Goal: Task Accomplishment & Management: Complete application form

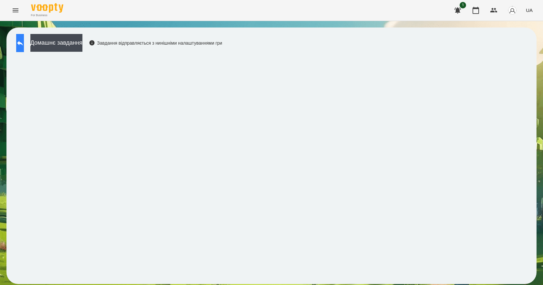
click at [23, 42] on icon at bounding box center [20, 43] width 6 height 5
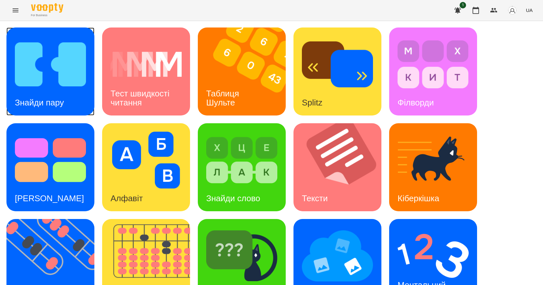
click at [43, 81] on img at bounding box center [50, 64] width 71 height 57
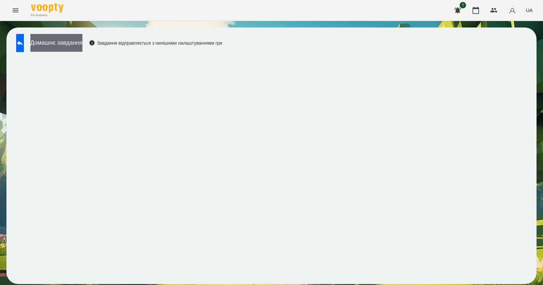
click at [79, 40] on button "Домашнє завдання" at bounding box center [56, 43] width 52 height 18
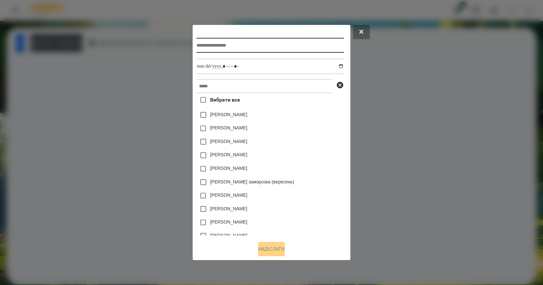
click at [229, 42] on input "text" at bounding box center [270, 45] width 147 height 15
type input "*"
type input "**********"
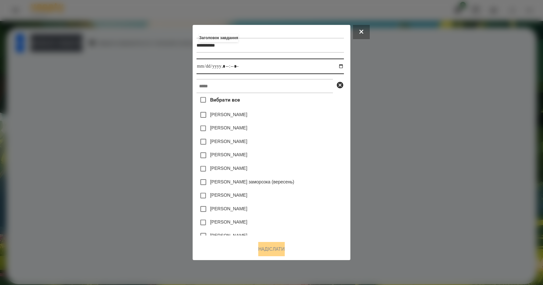
click at [344, 65] on input "datetime-local" at bounding box center [270, 67] width 147 height 16
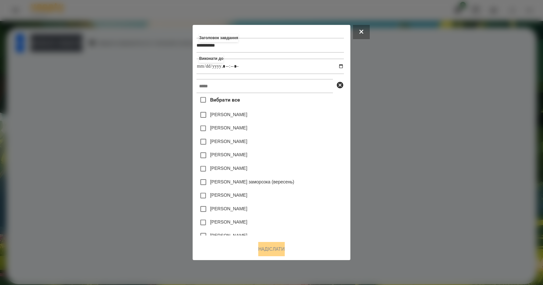
type input "**********"
click at [308, 145] on div "[PERSON_NAME]" at bounding box center [270, 142] width 147 height 14
click at [265, 93] on input "text" at bounding box center [265, 86] width 136 height 14
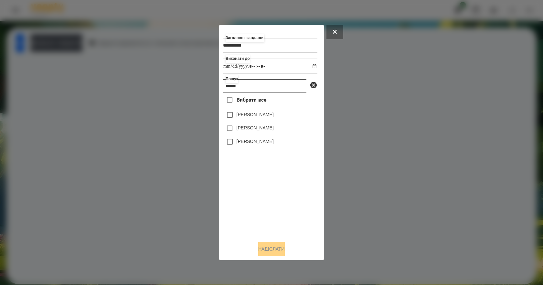
type input "******"
click at [263, 144] on label "[PERSON_NAME]" at bounding box center [255, 141] width 37 height 6
click at [276, 250] on button "Надіслати" at bounding box center [271, 249] width 27 height 14
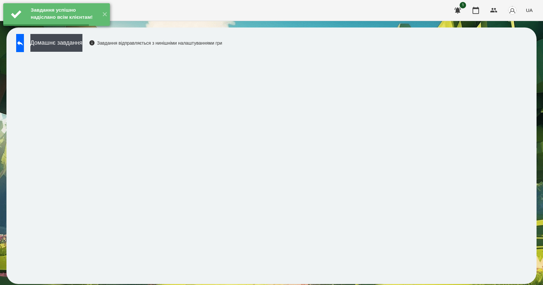
click at [64, 44] on button "Домашнє завдання" at bounding box center [56, 43] width 52 height 18
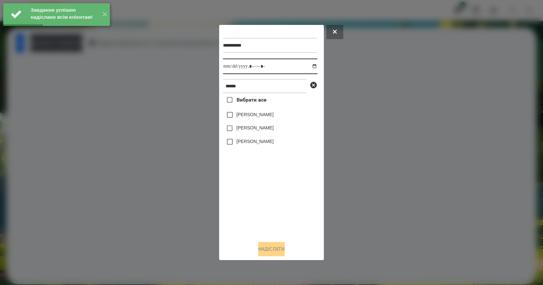
click at [310, 66] on input "datetime-local" at bounding box center [270, 67] width 94 height 16
type input "**********"
click at [254, 201] on div "Вибрати все [PERSON_NAME] [PERSON_NAME] [PERSON_NAME]" at bounding box center [270, 164] width 94 height 143
click at [261, 142] on label "[PERSON_NAME]" at bounding box center [255, 141] width 37 height 6
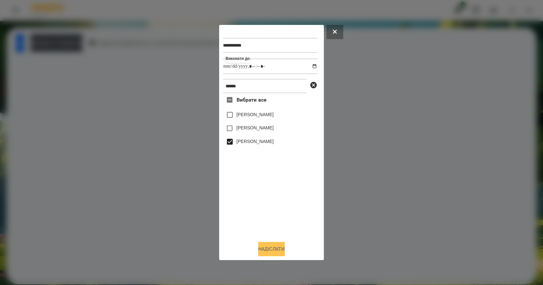
click at [274, 256] on button "Надіслати" at bounding box center [271, 249] width 27 height 14
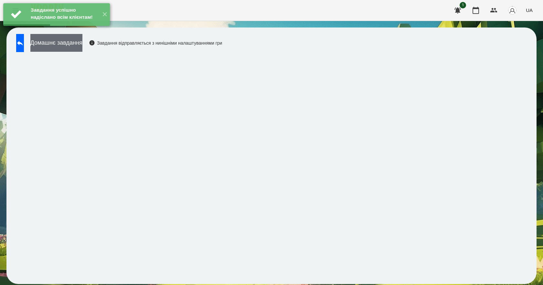
click at [77, 50] on button "Домашнє завдання" at bounding box center [56, 43] width 52 height 18
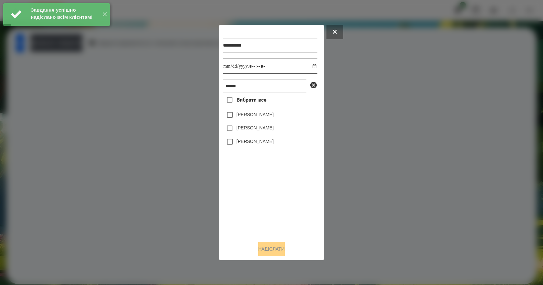
click at [309, 65] on input "datetime-local" at bounding box center [270, 67] width 94 height 16
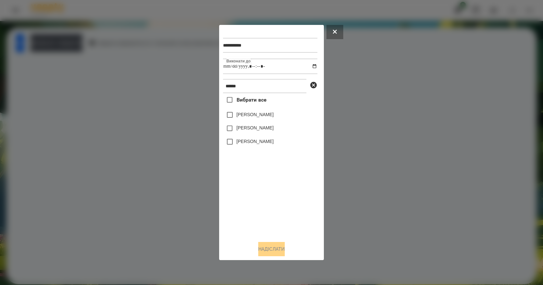
type input "**********"
drag, startPoint x: 264, startPoint y: 214, endPoint x: 273, endPoint y: 193, distance: 23.2
click at [264, 213] on div "Вибрати все [PERSON_NAME] [PERSON_NAME] [PERSON_NAME]" at bounding box center [270, 164] width 94 height 143
click at [259, 142] on label "[PERSON_NAME]" at bounding box center [255, 141] width 37 height 6
click at [275, 250] on button "Надіслати" at bounding box center [271, 249] width 27 height 14
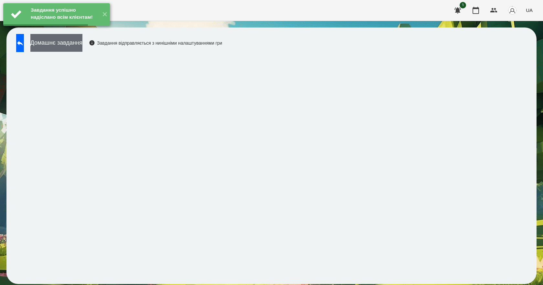
click at [66, 41] on button "Домашнє завдання" at bounding box center [56, 43] width 52 height 18
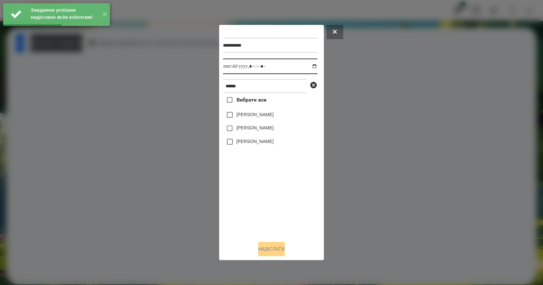
click at [309, 67] on input "datetime-local" at bounding box center [270, 67] width 94 height 16
type input "**********"
drag, startPoint x: 278, startPoint y: 213, endPoint x: 277, endPoint y: 177, distance: 36.9
click at [278, 214] on div "Вибрати все [PERSON_NAME] [PERSON_NAME] [PERSON_NAME]" at bounding box center [270, 164] width 94 height 143
click at [267, 140] on label "[PERSON_NAME]" at bounding box center [255, 141] width 37 height 6
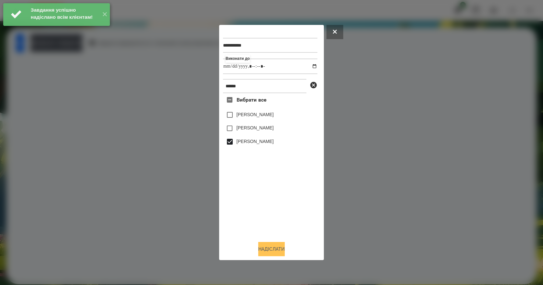
click at [282, 253] on button "Надіслати" at bounding box center [271, 249] width 27 height 14
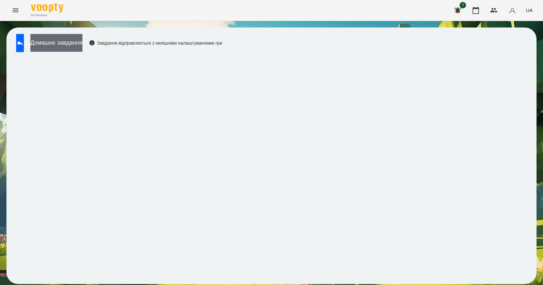
click at [74, 45] on button "Домашнє завдання" at bounding box center [56, 43] width 52 height 18
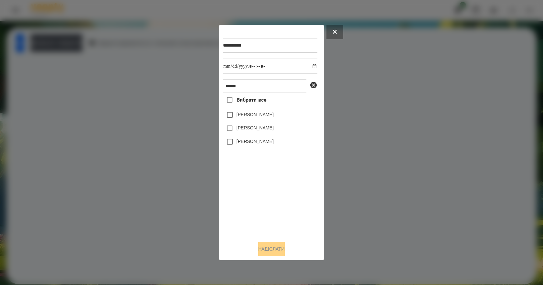
click at [257, 143] on label "[PERSON_NAME]" at bounding box center [255, 141] width 37 height 6
click at [270, 256] on button "Надіслати" at bounding box center [271, 249] width 27 height 14
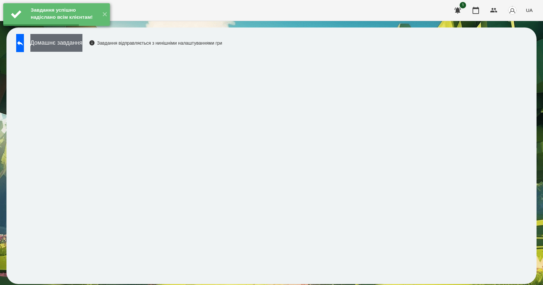
click at [82, 45] on button "Домашнє завдання" at bounding box center [56, 43] width 52 height 18
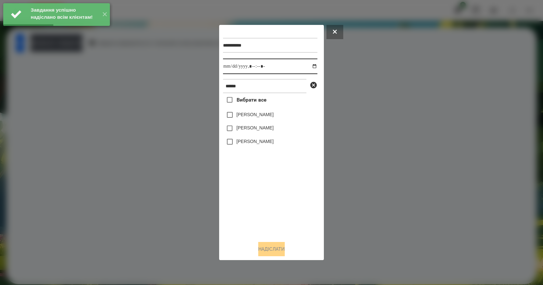
click at [310, 66] on input "datetime-local" at bounding box center [270, 67] width 94 height 16
type input "**********"
drag, startPoint x: 287, startPoint y: 205, endPoint x: 284, endPoint y: 182, distance: 22.9
click at [286, 202] on div "Вибрати все [PERSON_NAME] [PERSON_NAME] [PERSON_NAME]" at bounding box center [270, 164] width 94 height 143
click at [259, 142] on label "[PERSON_NAME]" at bounding box center [255, 141] width 37 height 6
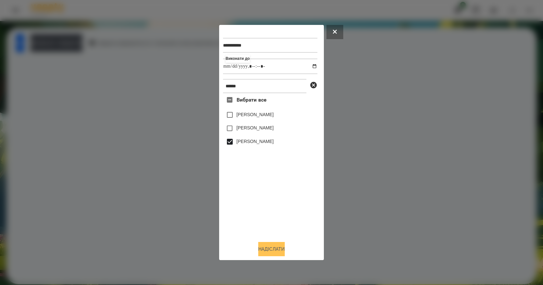
click at [281, 255] on button "Надіслати" at bounding box center [271, 249] width 27 height 14
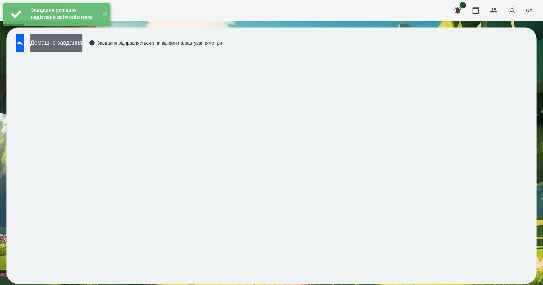
click at [78, 46] on button "Домашнє завдання" at bounding box center [56, 43] width 52 height 18
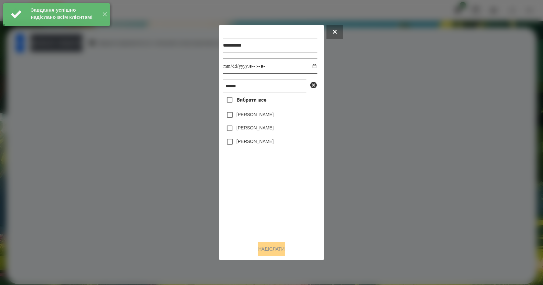
click at [309, 67] on input "datetime-local" at bounding box center [270, 67] width 94 height 16
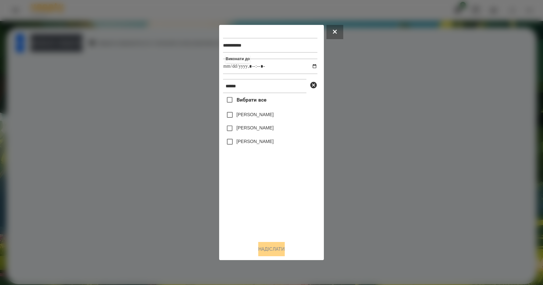
type input "**********"
drag, startPoint x: 247, startPoint y: 217, endPoint x: 258, endPoint y: 187, distance: 31.7
click at [247, 217] on div "Вибрати все [PERSON_NAME] [PERSON_NAME] [PERSON_NAME]" at bounding box center [270, 164] width 94 height 143
click at [265, 145] on label "[PERSON_NAME]" at bounding box center [255, 141] width 37 height 6
click at [279, 250] on button "Надіслати" at bounding box center [271, 249] width 27 height 14
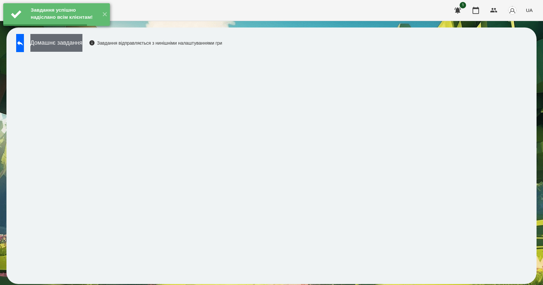
click at [82, 40] on button "Домашнє завдання" at bounding box center [56, 43] width 52 height 18
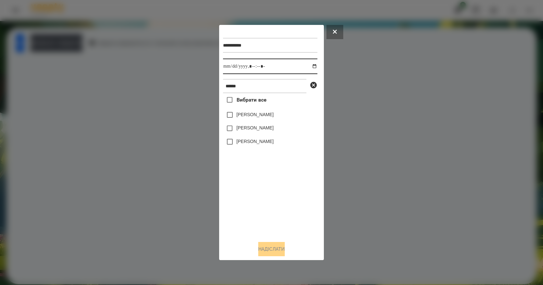
click at [311, 69] on input "datetime-local" at bounding box center [270, 67] width 94 height 16
type input "**********"
click at [236, 191] on div "Вибрати все [PERSON_NAME] [PERSON_NAME] [PERSON_NAME]" at bounding box center [270, 164] width 94 height 143
click at [266, 143] on label "[PERSON_NAME]" at bounding box center [255, 141] width 37 height 6
click at [284, 255] on button "Надіслати" at bounding box center [271, 249] width 27 height 14
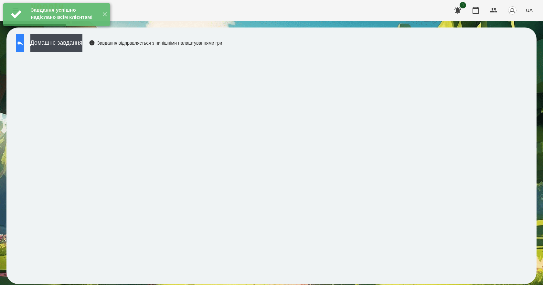
click at [24, 49] on button at bounding box center [20, 43] width 8 height 18
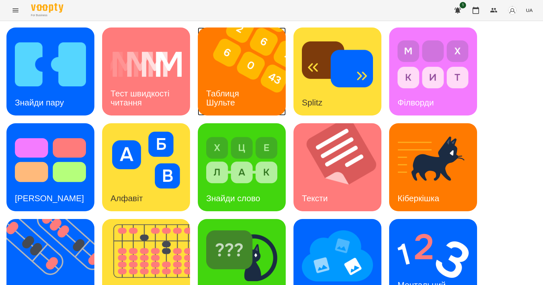
click at [233, 102] on h3 "Таблиця Шульте" at bounding box center [223, 98] width 35 height 18
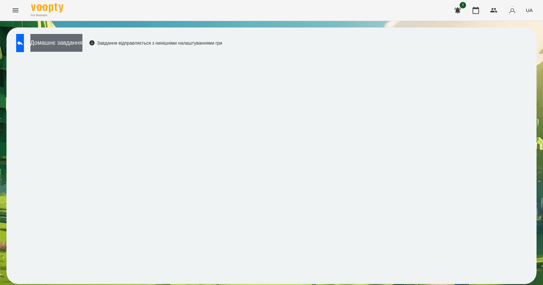
click at [77, 41] on button "Домашнє завдання" at bounding box center [56, 43] width 52 height 18
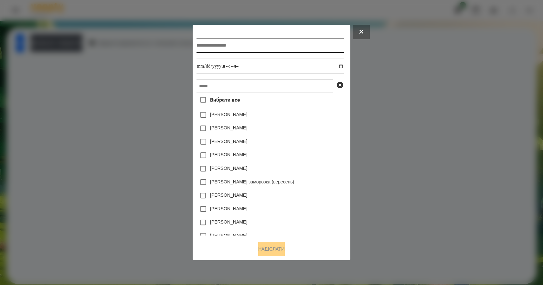
click at [241, 43] on input "text" at bounding box center [270, 45] width 147 height 15
type input "**********"
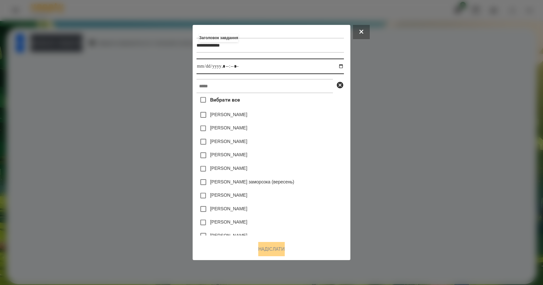
click at [342, 64] on input "datetime-local" at bounding box center [270, 67] width 147 height 16
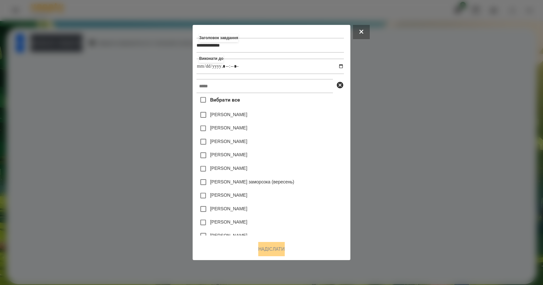
type input "**********"
drag, startPoint x: 335, startPoint y: 140, endPoint x: 320, endPoint y: 124, distance: 21.0
click at [335, 140] on div "[PERSON_NAME]" at bounding box center [270, 142] width 147 height 14
click at [275, 88] on input "text" at bounding box center [265, 86] width 136 height 14
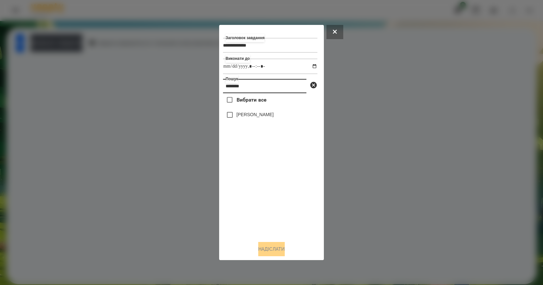
type input "********"
click at [266, 113] on label "[PERSON_NAME]" at bounding box center [255, 114] width 37 height 6
click at [272, 250] on button "Надіслати" at bounding box center [271, 249] width 27 height 14
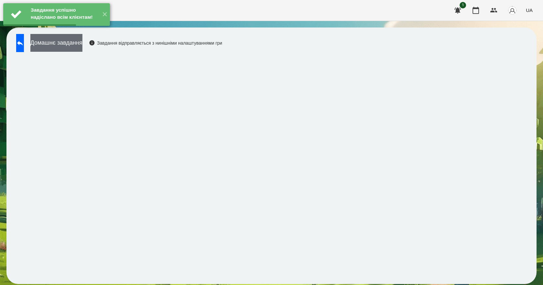
click at [72, 46] on button "Домашнє завдання" at bounding box center [56, 43] width 52 height 18
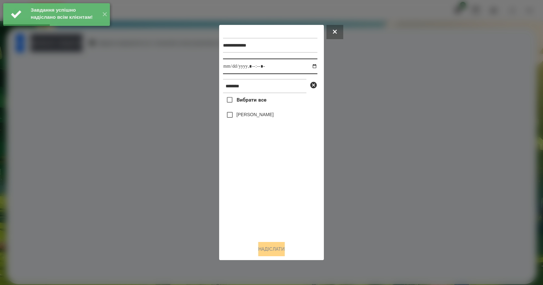
click at [305, 65] on input "datetime-local" at bounding box center [270, 67] width 94 height 16
click at [308, 65] on input "datetime-local" at bounding box center [270, 67] width 94 height 16
type input "**********"
drag, startPoint x: 257, startPoint y: 204, endPoint x: 258, endPoint y: 198, distance: 6.7
click at [257, 205] on div "Вибрати все [PERSON_NAME]" at bounding box center [270, 164] width 94 height 143
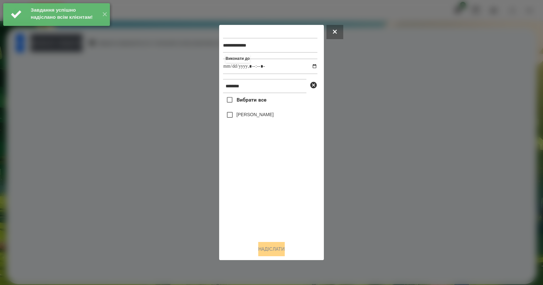
click at [242, 115] on label "[PERSON_NAME]" at bounding box center [255, 114] width 37 height 6
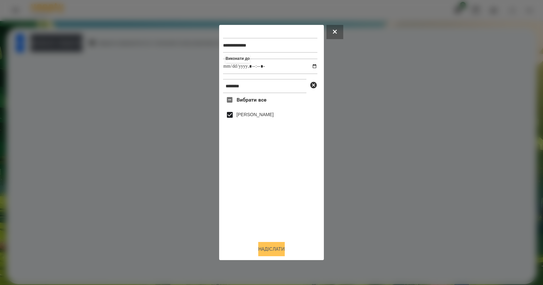
click at [278, 253] on button "Надіслати" at bounding box center [271, 249] width 27 height 14
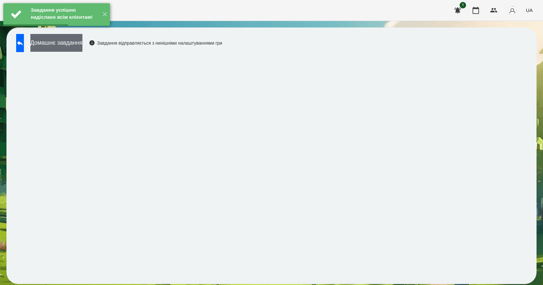
click at [81, 42] on button "Домашнє завдання" at bounding box center [56, 43] width 52 height 18
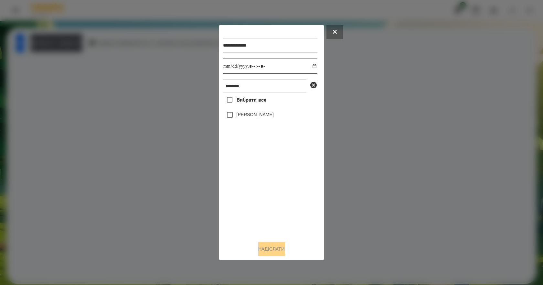
click at [308, 65] on input "datetime-local" at bounding box center [270, 67] width 94 height 16
type input "**********"
click at [268, 190] on div "Вибрати все [PERSON_NAME]" at bounding box center [270, 164] width 94 height 143
click at [247, 115] on label "[PERSON_NAME]" at bounding box center [255, 114] width 37 height 6
click at [276, 251] on button "Надіслати" at bounding box center [271, 249] width 27 height 14
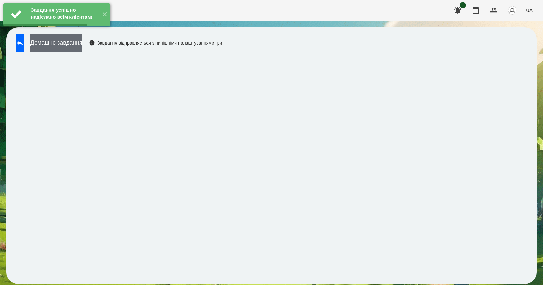
click at [82, 40] on button "Домашнє завдання" at bounding box center [56, 43] width 52 height 18
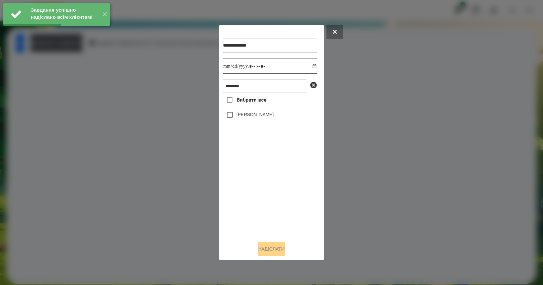
click at [308, 66] on input "datetime-local" at bounding box center [270, 67] width 94 height 16
type input "**********"
click at [273, 199] on div "Вибрати все [PERSON_NAME]" at bounding box center [270, 164] width 94 height 143
click at [239, 113] on label "[PERSON_NAME]" at bounding box center [255, 114] width 37 height 6
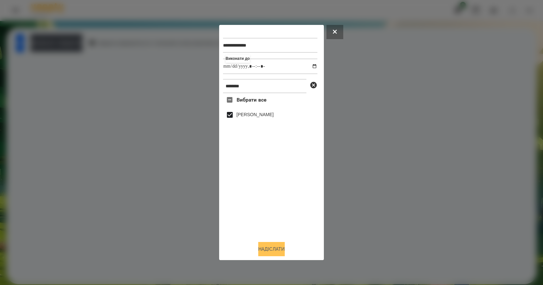
click at [283, 251] on button "Надіслати" at bounding box center [271, 249] width 27 height 14
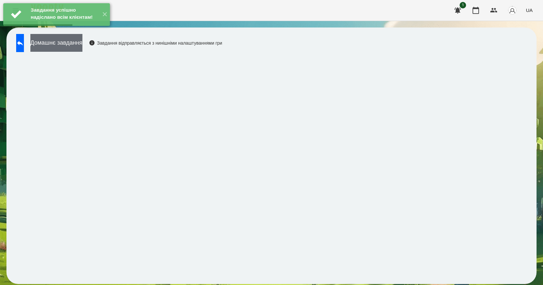
click at [82, 48] on button "Домашнє завдання" at bounding box center [56, 43] width 52 height 18
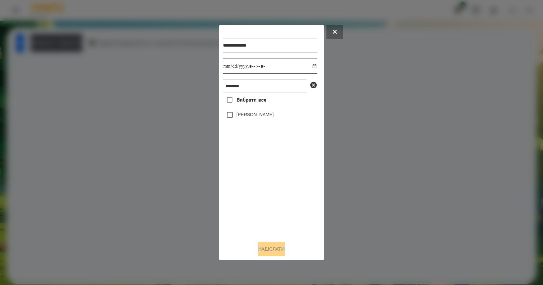
click at [308, 65] on input "datetime-local" at bounding box center [270, 67] width 94 height 16
type input "**********"
drag, startPoint x: 272, startPoint y: 206, endPoint x: 270, endPoint y: 195, distance: 10.8
click at [272, 205] on div "Вибрати все [PERSON_NAME]" at bounding box center [270, 164] width 94 height 143
click at [266, 252] on button "Надіслати" at bounding box center [271, 249] width 27 height 14
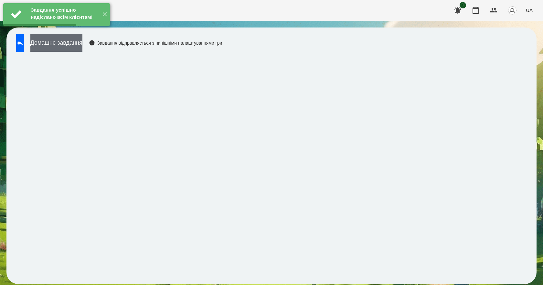
click at [78, 48] on button "Домашнє завдання" at bounding box center [56, 43] width 52 height 18
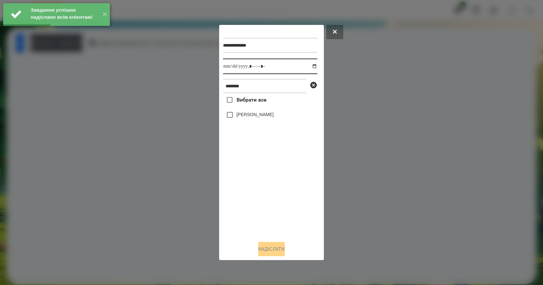
click at [307, 66] on input "datetime-local" at bounding box center [270, 67] width 94 height 16
type input "**********"
click at [258, 194] on div "Вибрати все [PERSON_NAME]" at bounding box center [270, 164] width 94 height 143
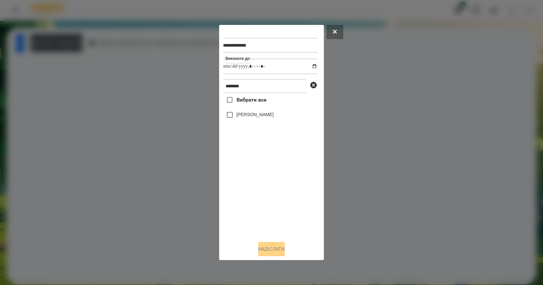
click at [252, 118] on label "[PERSON_NAME]" at bounding box center [255, 114] width 37 height 6
click at [277, 246] on button "Надіслати" at bounding box center [271, 249] width 27 height 14
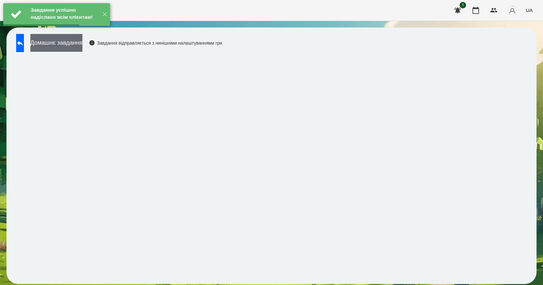
click at [82, 47] on button "Домашнє завдання" at bounding box center [56, 43] width 52 height 18
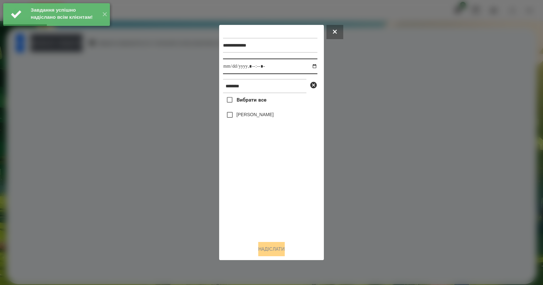
click at [309, 66] on input "datetime-local" at bounding box center [270, 67] width 94 height 16
type input "**********"
drag, startPoint x: 247, startPoint y: 222, endPoint x: 253, endPoint y: 165, distance: 57.6
click at [247, 220] on div "Вибрати все [PERSON_NAME]" at bounding box center [270, 164] width 94 height 143
click at [246, 118] on label "[PERSON_NAME]" at bounding box center [255, 114] width 37 height 6
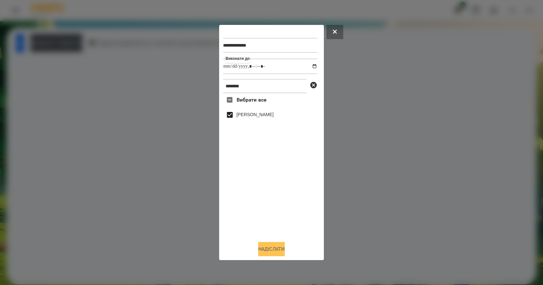
click at [279, 246] on button "Надіслати" at bounding box center [271, 249] width 27 height 14
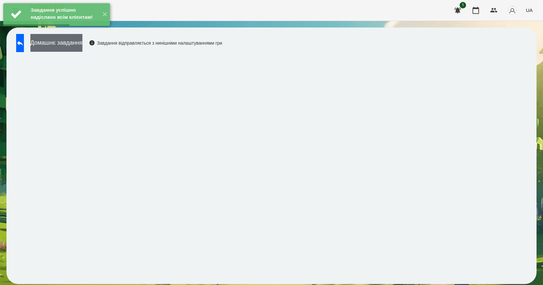
click at [82, 50] on button "Домашнє завдання" at bounding box center [56, 43] width 52 height 18
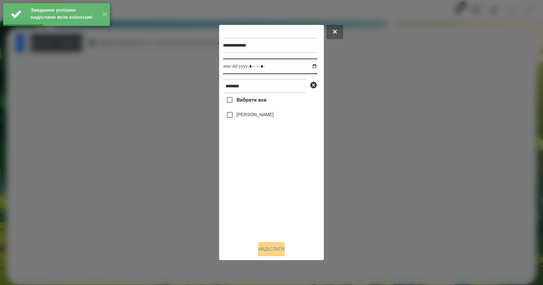
click at [310, 65] on input "datetime-local" at bounding box center [270, 67] width 94 height 16
type input "**********"
click at [261, 205] on div "Вибрати все [PERSON_NAME]" at bounding box center [270, 164] width 94 height 143
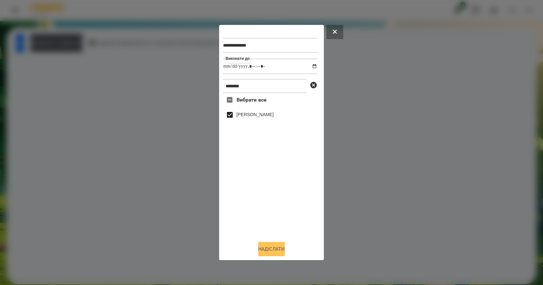
click at [274, 252] on button "Надіслати" at bounding box center [271, 249] width 27 height 14
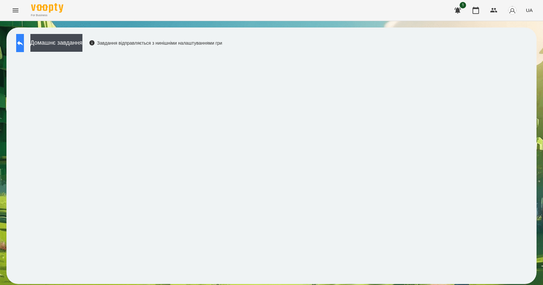
click at [24, 41] on icon at bounding box center [20, 43] width 8 height 8
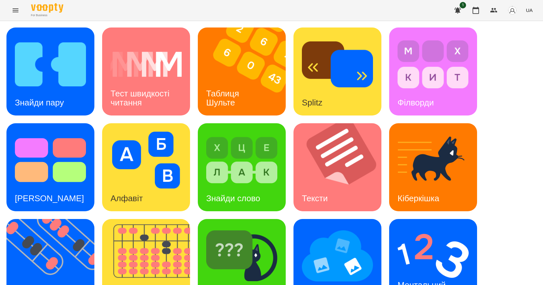
scroll to position [124, 0]
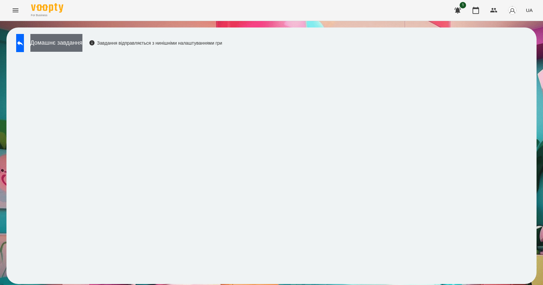
click at [82, 47] on button "Домашнє завдання" at bounding box center [56, 43] width 52 height 18
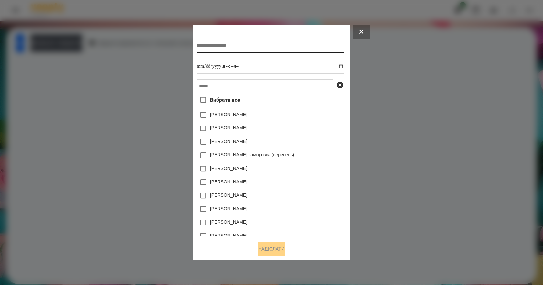
click at [204, 45] on input "text" at bounding box center [270, 45] width 147 height 15
type input "*******"
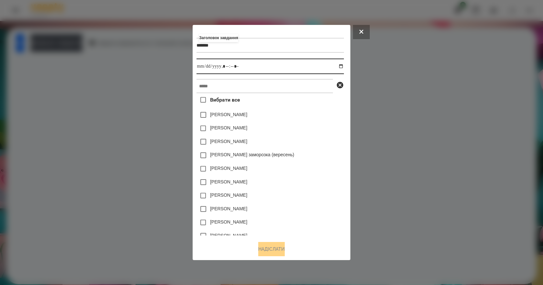
click at [343, 66] on input "datetime-local" at bounding box center [270, 67] width 147 height 16
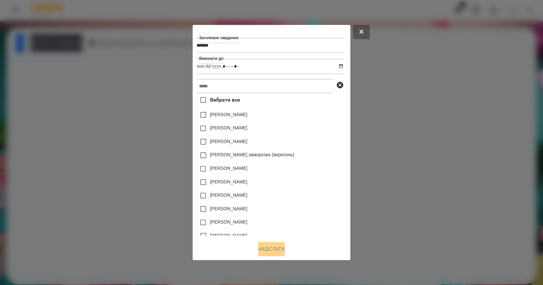
type input "**********"
drag, startPoint x: 339, startPoint y: 149, endPoint x: 302, endPoint y: 129, distance: 42.2
click at [339, 148] on div "[PERSON_NAME]" at bounding box center [270, 142] width 147 height 14
click at [228, 85] on input "text" at bounding box center [265, 86] width 136 height 14
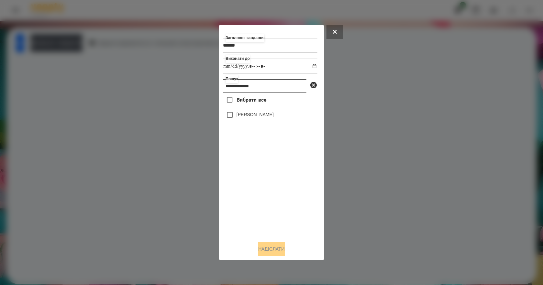
type input "**********"
click at [270, 114] on label "[PERSON_NAME]" at bounding box center [255, 114] width 37 height 6
click at [274, 256] on button "Надіслати" at bounding box center [271, 249] width 27 height 14
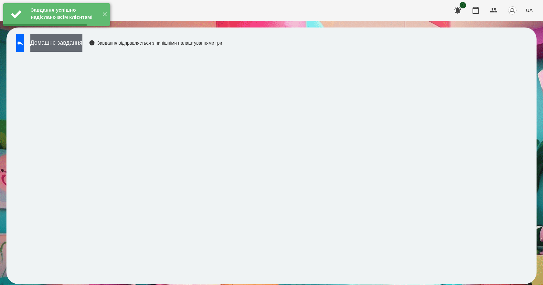
click at [82, 47] on button "Домашнє завдання" at bounding box center [56, 43] width 52 height 18
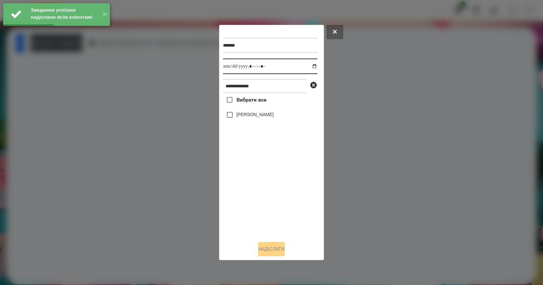
click at [309, 65] on input "datetime-local" at bounding box center [270, 67] width 94 height 16
type input "**********"
click at [258, 207] on div "Вибрати все [PERSON_NAME]" at bounding box center [270, 164] width 94 height 143
click at [241, 116] on label "[PERSON_NAME]" at bounding box center [255, 114] width 37 height 6
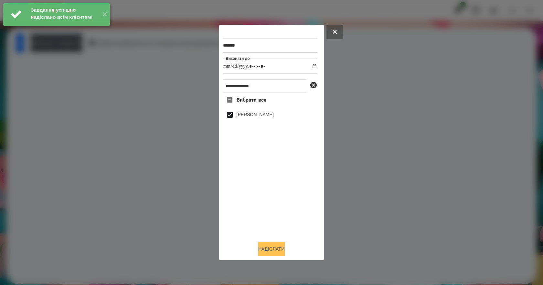
click at [276, 247] on button "Надіслати" at bounding box center [271, 249] width 27 height 14
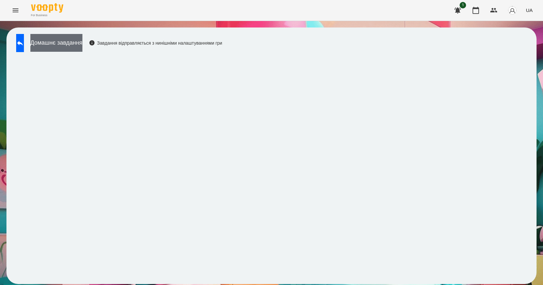
click at [62, 44] on button "Домашнє завдання" at bounding box center [56, 43] width 52 height 18
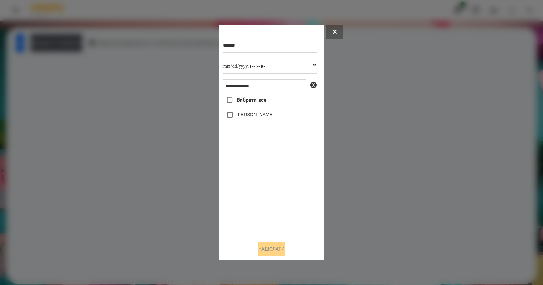
click at [261, 114] on label "[PERSON_NAME]" at bounding box center [255, 114] width 37 height 6
drag, startPoint x: 270, startPoint y: 245, endPoint x: 270, endPoint y: 251, distance: 5.2
click at [270, 251] on button "Надіслати" at bounding box center [271, 249] width 27 height 14
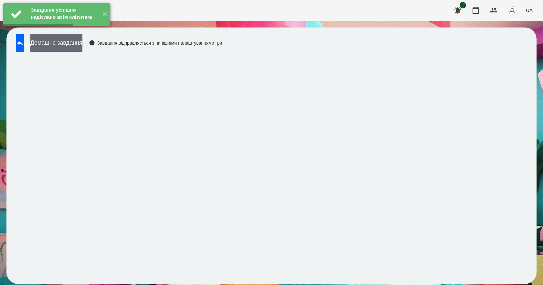
click at [66, 44] on button "Домашнє завдання" at bounding box center [56, 43] width 52 height 18
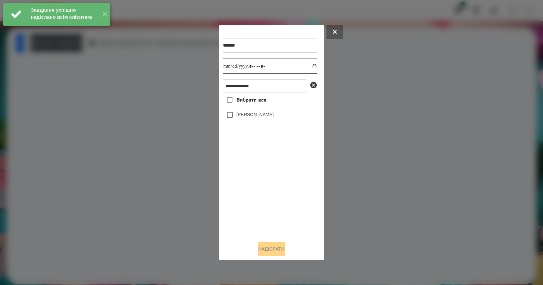
click at [306, 65] on input "datetime-local" at bounding box center [270, 67] width 94 height 16
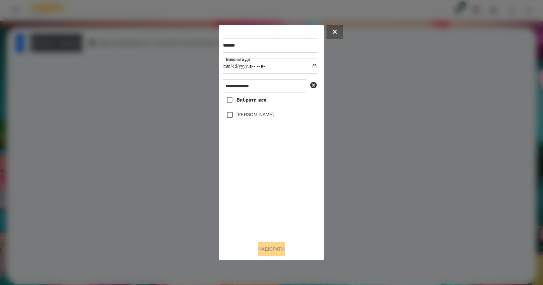
type input "**********"
click at [264, 218] on div "Вибрати все [PERSON_NAME]" at bounding box center [270, 164] width 94 height 143
click at [243, 116] on label "[PERSON_NAME]" at bounding box center [255, 114] width 37 height 6
click at [265, 253] on button "Надіслати" at bounding box center [271, 249] width 27 height 14
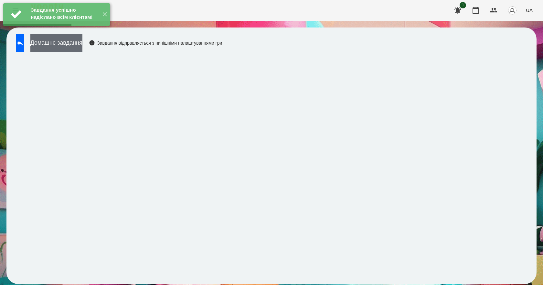
click at [82, 44] on button "Домашнє завдання" at bounding box center [56, 43] width 52 height 18
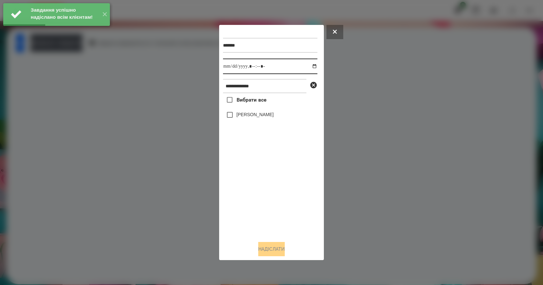
click at [310, 67] on input "datetime-local" at bounding box center [270, 67] width 94 height 16
type input "**********"
click at [272, 209] on div "Вибрати все [PERSON_NAME]" at bounding box center [270, 164] width 94 height 143
click at [240, 113] on label "[PERSON_NAME]" at bounding box center [255, 114] width 37 height 6
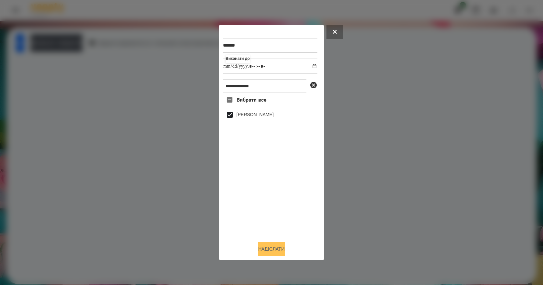
click at [270, 250] on button "Надіслати" at bounding box center [271, 249] width 27 height 14
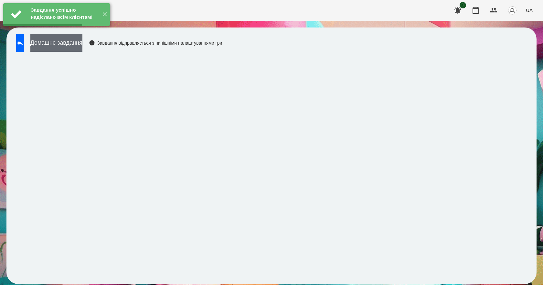
click at [82, 41] on button "Домашнє завдання" at bounding box center [56, 43] width 52 height 18
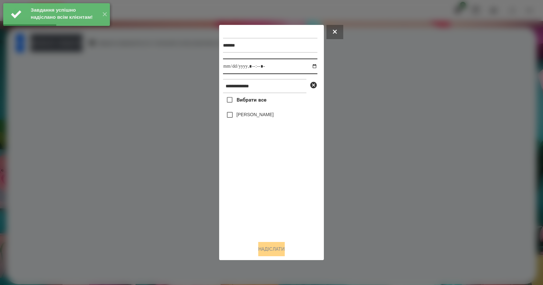
click at [310, 64] on input "datetime-local" at bounding box center [270, 67] width 94 height 16
type input "**********"
click at [276, 215] on div "Вибрати все [PERSON_NAME]" at bounding box center [270, 164] width 94 height 143
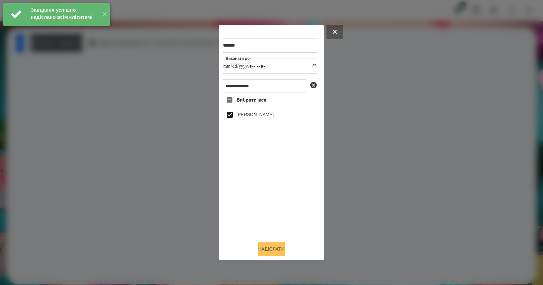
click at [271, 248] on button "Надіслати" at bounding box center [271, 249] width 27 height 14
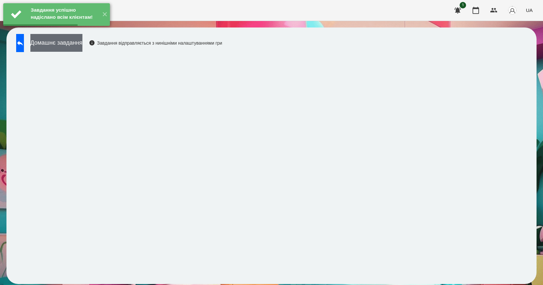
click at [82, 45] on button "Домашнє завдання" at bounding box center [56, 43] width 52 height 18
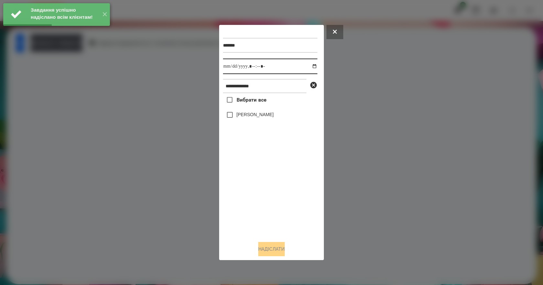
click at [308, 65] on input "datetime-local" at bounding box center [270, 67] width 94 height 16
type input "**********"
drag, startPoint x: 250, startPoint y: 213, endPoint x: 258, endPoint y: 183, distance: 30.8
click at [251, 209] on div "Вибрати все [PERSON_NAME]" at bounding box center [270, 164] width 94 height 143
click at [248, 118] on label "[PERSON_NAME]" at bounding box center [255, 114] width 37 height 6
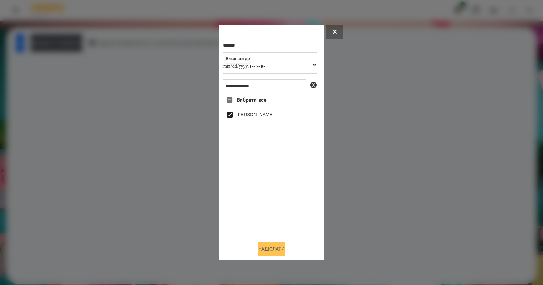
click at [275, 251] on button "Надіслати" at bounding box center [271, 249] width 27 height 14
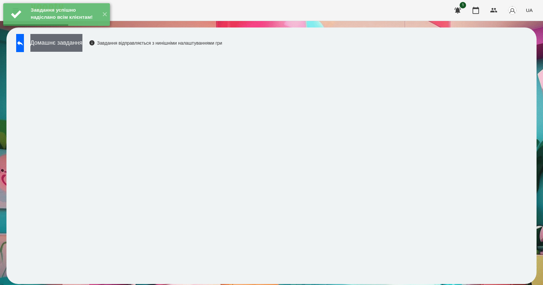
click at [82, 48] on button "Домашнє завдання" at bounding box center [56, 43] width 52 height 18
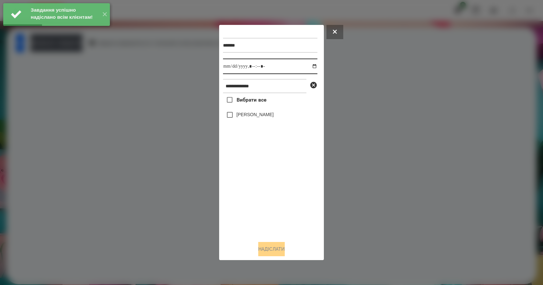
click at [307, 66] on input "datetime-local" at bounding box center [270, 67] width 94 height 16
type input "**********"
drag, startPoint x: 240, startPoint y: 195, endPoint x: 248, endPoint y: 163, distance: 32.9
click at [240, 193] on div "Вибрати все [PERSON_NAME]" at bounding box center [270, 164] width 94 height 143
click at [259, 113] on label "[PERSON_NAME]" at bounding box center [255, 114] width 37 height 6
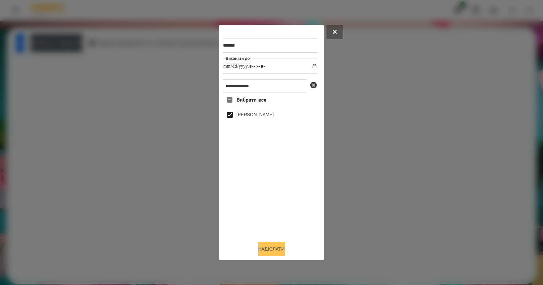
click at [266, 249] on button "Надіслати" at bounding box center [271, 249] width 27 height 14
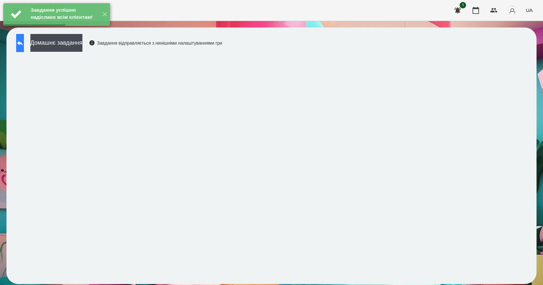
click at [23, 45] on icon at bounding box center [20, 43] width 8 height 8
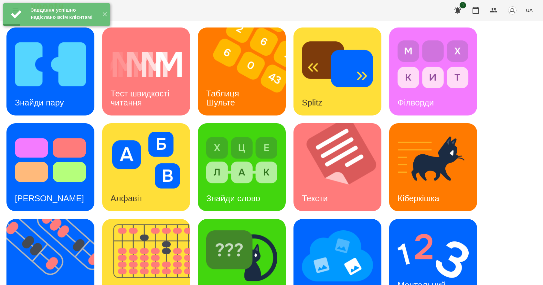
scroll to position [124, 0]
click at [426, 280] on h3 "Ментальний рахунок" at bounding box center [423, 289] width 50 height 18
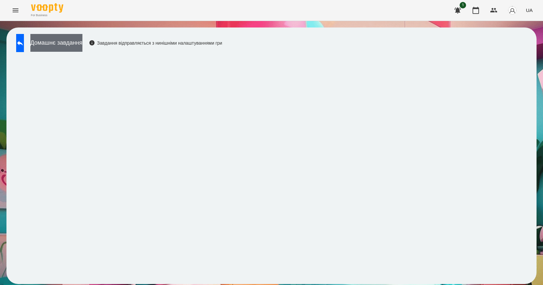
click at [69, 43] on button "Домашнє завдання" at bounding box center [56, 43] width 52 height 18
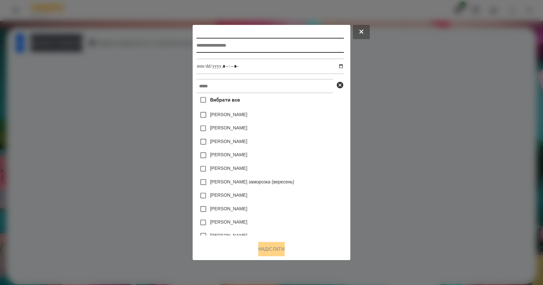
click at [246, 38] on input "text" at bounding box center [270, 45] width 147 height 15
type input "**********"
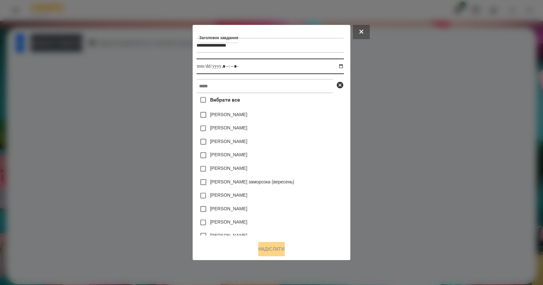
click at [344, 64] on input "datetime-local" at bounding box center [270, 67] width 147 height 16
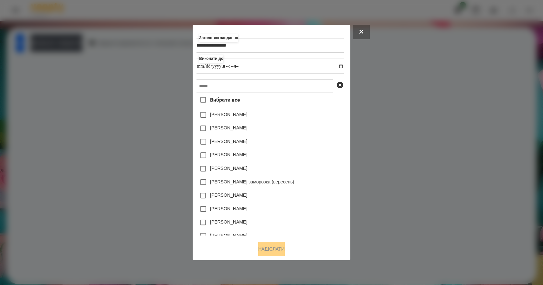
type input "**********"
click at [326, 143] on div "[PERSON_NAME]" at bounding box center [270, 142] width 147 height 14
click at [252, 84] on input "text" at bounding box center [265, 86] width 136 height 14
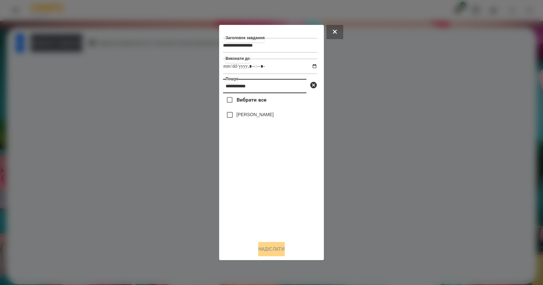
type input "**********"
click at [262, 116] on label "[PERSON_NAME]" at bounding box center [255, 114] width 37 height 6
click at [285, 247] on button "Надіслати" at bounding box center [271, 249] width 27 height 14
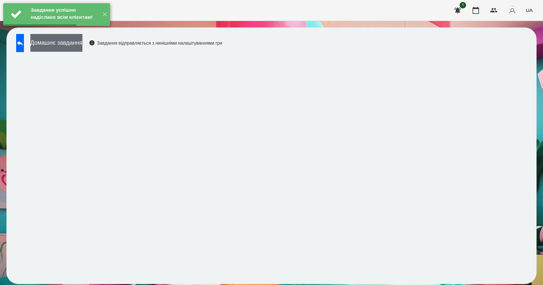
click at [82, 45] on button "Домашнє завдання" at bounding box center [56, 43] width 52 height 18
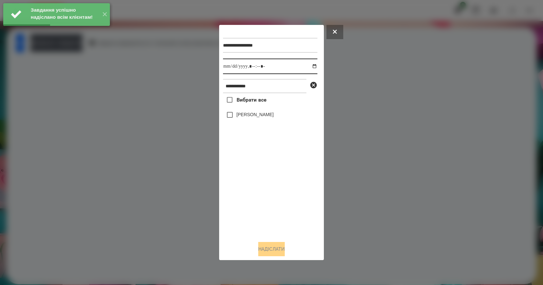
click at [309, 65] on input "datetime-local" at bounding box center [270, 67] width 94 height 16
type input "**********"
drag, startPoint x: 263, startPoint y: 185, endPoint x: 264, endPoint y: 181, distance: 3.9
click at [264, 181] on div "Вибрати все [PERSON_NAME]" at bounding box center [270, 164] width 94 height 143
click at [260, 116] on label "[PERSON_NAME]" at bounding box center [255, 114] width 37 height 6
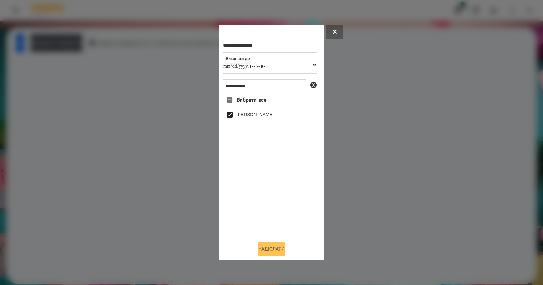
click at [279, 252] on button "Надіслати" at bounding box center [271, 249] width 27 height 14
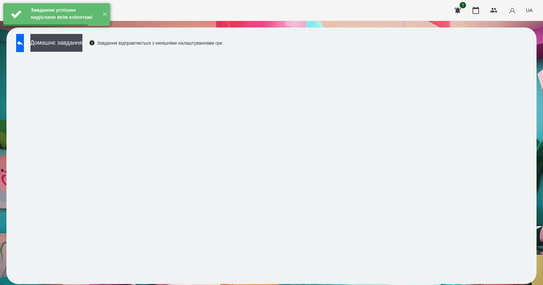
click at [82, 46] on button "Домашнє завдання" at bounding box center [56, 43] width 52 height 18
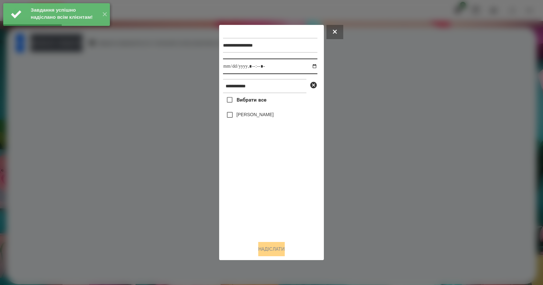
click at [308, 65] on input "datetime-local" at bounding box center [270, 67] width 94 height 16
type input "**********"
drag, startPoint x: 273, startPoint y: 205, endPoint x: 266, endPoint y: 141, distance: 64.4
click at [273, 204] on div "Вибрати все [PERSON_NAME]" at bounding box center [270, 164] width 94 height 143
click at [241, 116] on label "[PERSON_NAME]" at bounding box center [255, 114] width 37 height 6
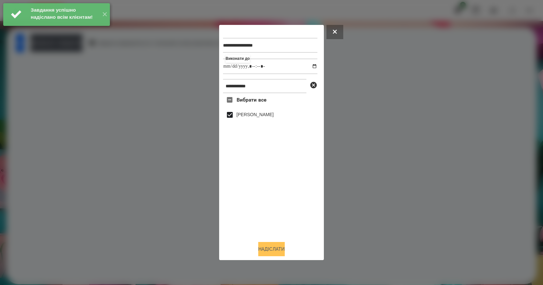
click at [279, 252] on button "Надіслати" at bounding box center [271, 249] width 27 height 14
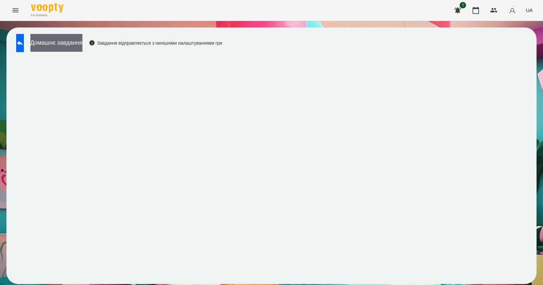
click at [82, 44] on button "Домашнє завдання" at bounding box center [56, 43] width 52 height 18
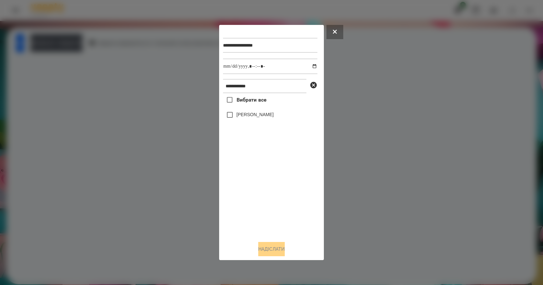
click at [245, 116] on label "[PERSON_NAME]" at bounding box center [255, 114] width 37 height 6
click at [276, 251] on button "Надіслати" at bounding box center [271, 249] width 27 height 14
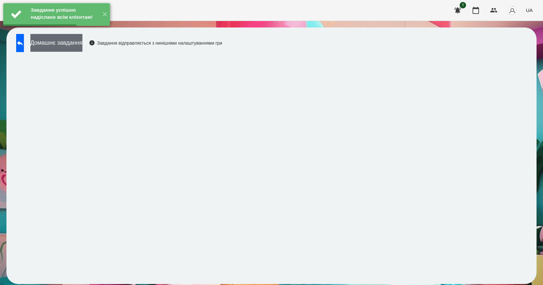
click at [73, 46] on button "Домашнє завдання" at bounding box center [56, 43] width 52 height 18
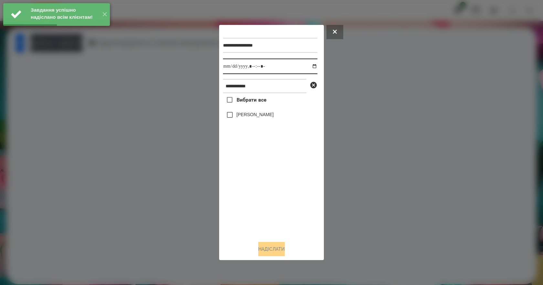
click at [310, 68] on input "datetime-local" at bounding box center [270, 67] width 94 height 16
type input "**********"
drag, startPoint x: 270, startPoint y: 197, endPoint x: 266, endPoint y: 178, distance: 18.8
click at [270, 197] on div "Вибрати все [PERSON_NAME]" at bounding box center [270, 164] width 94 height 143
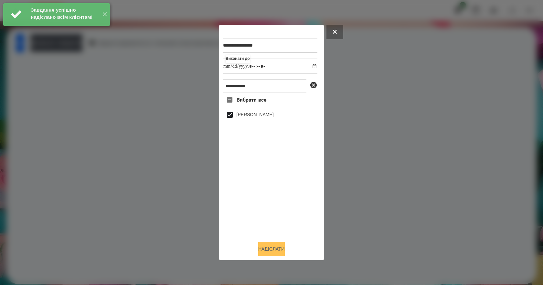
click at [271, 247] on button "Надіслати" at bounding box center [271, 249] width 27 height 14
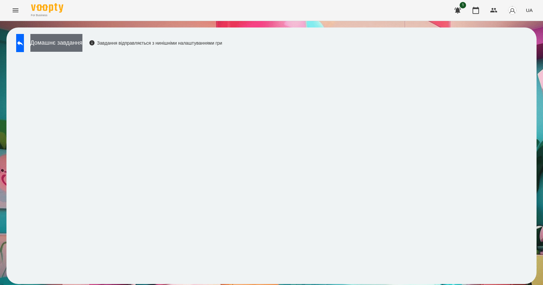
click at [82, 44] on button "Домашнє завдання" at bounding box center [56, 43] width 52 height 18
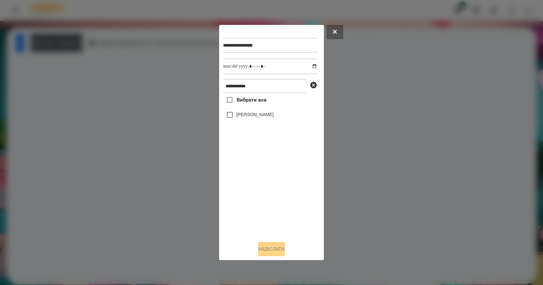
click at [262, 116] on label "[PERSON_NAME]" at bounding box center [255, 114] width 37 height 6
click at [272, 252] on button "Надіслати" at bounding box center [271, 249] width 27 height 14
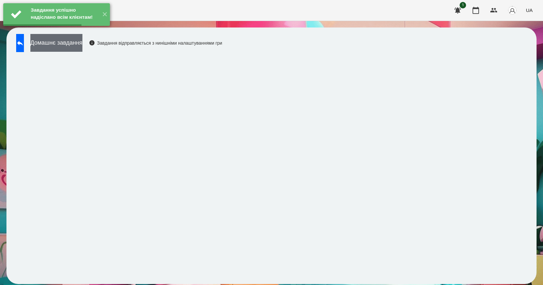
click at [82, 51] on button "Домашнє завдання" at bounding box center [56, 43] width 52 height 18
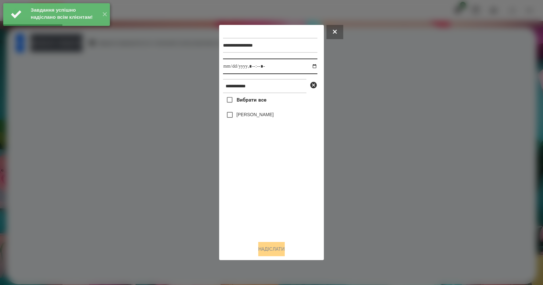
click at [313, 64] on input "datetime-local" at bounding box center [270, 67] width 94 height 16
click at [311, 65] on input "datetime-local" at bounding box center [270, 67] width 94 height 16
type input "**********"
drag, startPoint x: 284, startPoint y: 220, endPoint x: 265, endPoint y: 157, distance: 66.2
click at [282, 214] on div "Вибрати все [PERSON_NAME]" at bounding box center [270, 164] width 94 height 143
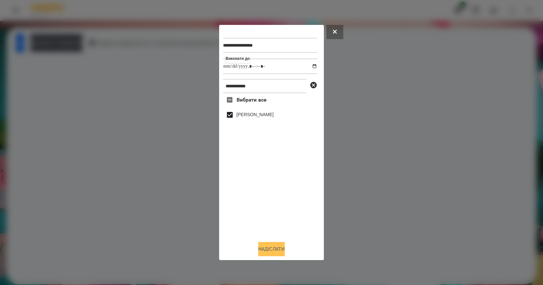
click at [279, 251] on button "Надіслати" at bounding box center [271, 249] width 27 height 14
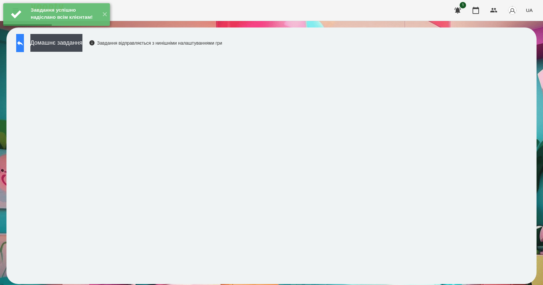
click at [24, 48] on button at bounding box center [20, 43] width 8 height 18
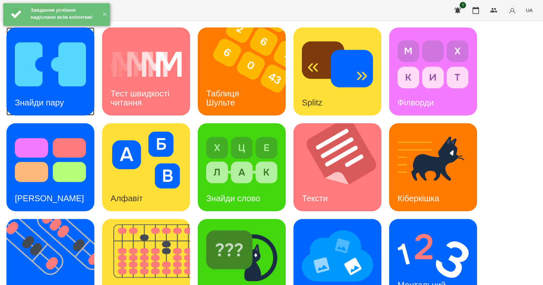
click at [41, 73] on img at bounding box center [50, 64] width 71 height 57
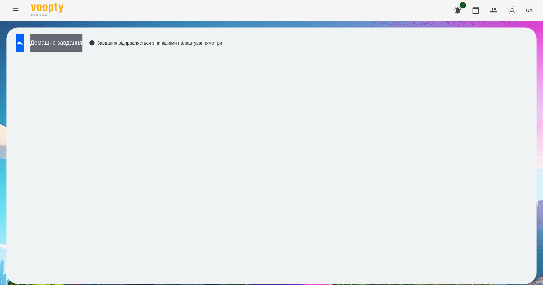
click at [65, 44] on button "Домашнє завдання" at bounding box center [56, 43] width 52 height 18
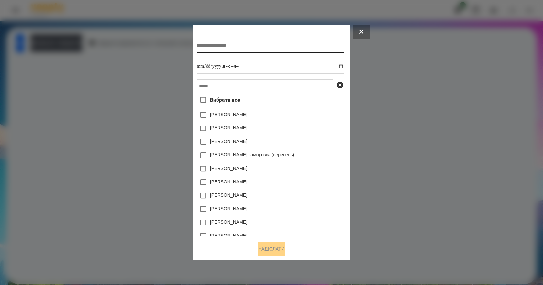
click at [226, 40] on input "text" at bounding box center [270, 45] width 147 height 15
type input "**********"
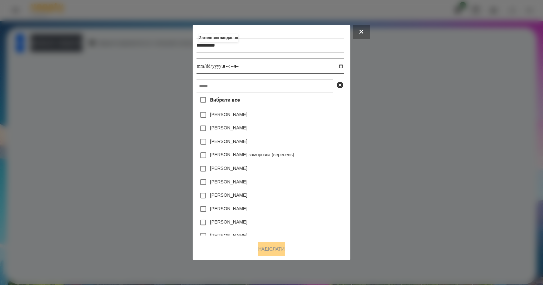
click at [343, 64] on input "datetime-local" at bounding box center [270, 67] width 147 height 16
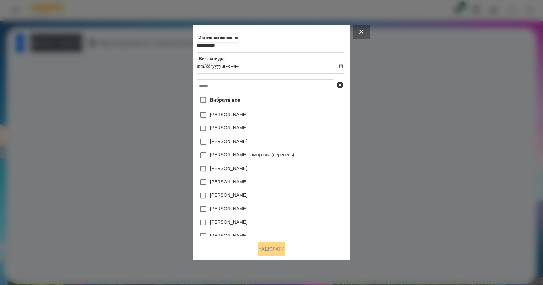
type input "**********"
click at [327, 142] on div "[PERSON_NAME]" at bounding box center [270, 142] width 147 height 14
click at [253, 85] on input "text" at bounding box center [265, 86] width 136 height 14
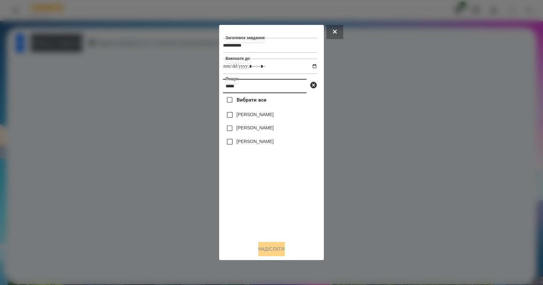
type input "*****"
click at [273, 117] on label "[PERSON_NAME]" at bounding box center [255, 114] width 37 height 6
click at [276, 253] on button "Надіслати" at bounding box center [271, 249] width 27 height 14
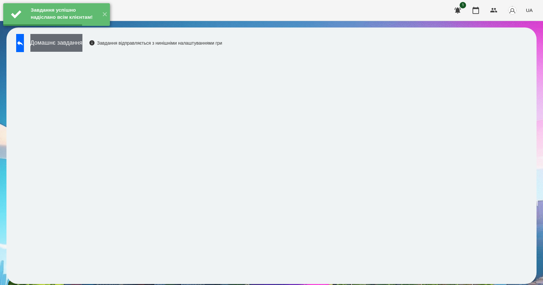
click at [72, 45] on button "Домашнє завдання" at bounding box center [56, 43] width 52 height 18
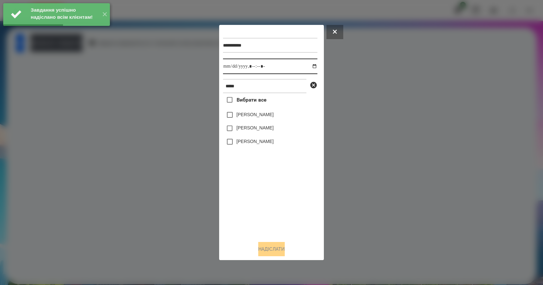
click at [312, 64] on input "datetime-local" at bounding box center [270, 67] width 94 height 16
type input "**********"
click at [250, 213] on div "Вибрати все [PERSON_NAME] [PERSON_NAME] [PERSON_NAME]" at bounding box center [270, 164] width 94 height 143
click at [250, 115] on label "[PERSON_NAME]" at bounding box center [255, 114] width 37 height 6
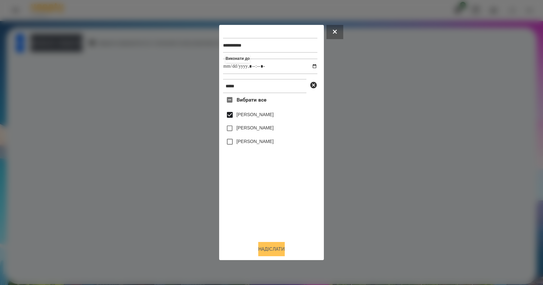
click at [275, 246] on button "Надіслати" at bounding box center [271, 249] width 27 height 14
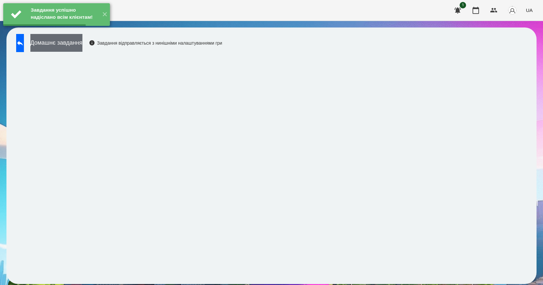
click at [70, 46] on button "Домашнє завдання" at bounding box center [56, 43] width 52 height 18
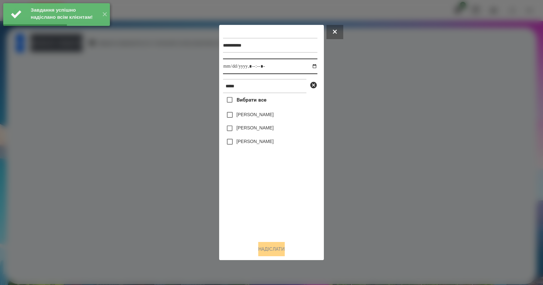
click at [309, 68] on input "datetime-local" at bounding box center [270, 67] width 94 height 16
type input "**********"
drag, startPoint x: 264, startPoint y: 202, endPoint x: 263, endPoint y: 152, distance: 50.5
click at [263, 196] on div "Вибрати все [PERSON_NAME] [PERSON_NAME] [PERSON_NAME]" at bounding box center [270, 164] width 94 height 143
click at [249, 116] on label "[PERSON_NAME]" at bounding box center [255, 114] width 37 height 6
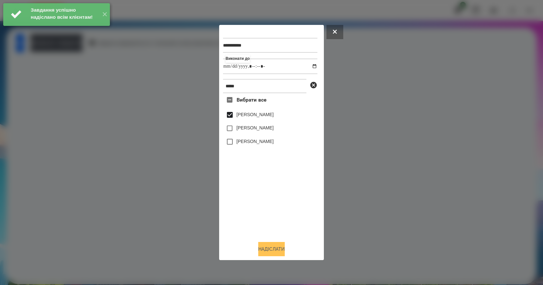
click at [267, 254] on button "Надіслати" at bounding box center [271, 249] width 27 height 14
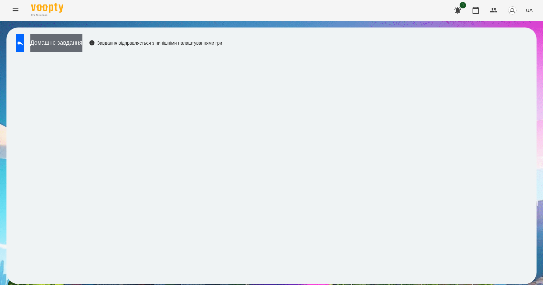
click at [82, 37] on button "Домашнє завдання" at bounding box center [56, 43] width 52 height 18
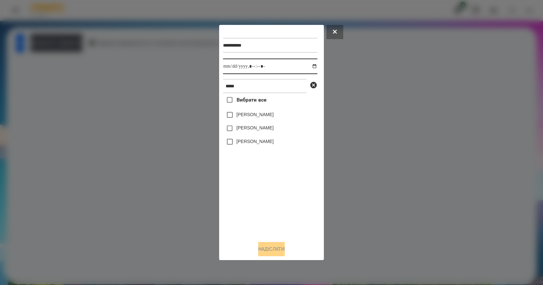
click at [307, 65] on input "datetime-local" at bounding box center [270, 67] width 94 height 16
type input "**********"
drag, startPoint x: 280, startPoint y: 206, endPoint x: 274, endPoint y: 182, distance: 25.2
click at [278, 205] on div "Вибрати все [PERSON_NAME] [PERSON_NAME] [PERSON_NAME]" at bounding box center [270, 164] width 94 height 143
click at [261, 115] on label "[PERSON_NAME]" at bounding box center [255, 114] width 37 height 6
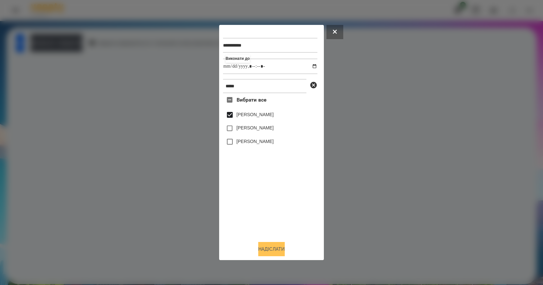
click at [276, 248] on button "Надіслати" at bounding box center [271, 249] width 27 height 14
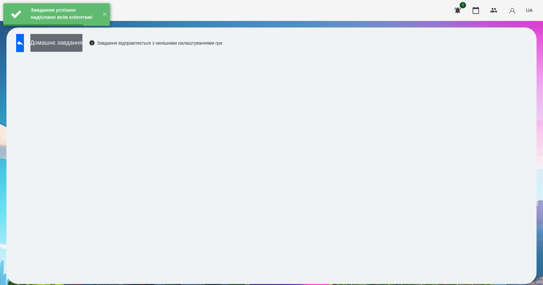
click at [66, 42] on button "Домашнє завдання" at bounding box center [56, 43] width 52 height 18
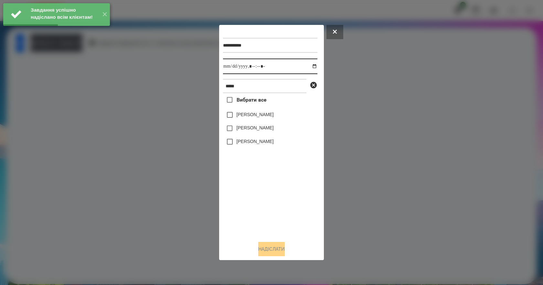
click at [311, 66] on input "datetime-local" at bounding box center [270, 67] width 94 height 16
type input "**********"
drag, startPoint x: 285, startPoint y: 186, endPoint x: 281, endPoint y: 176, distance: 11.6
click at [283, 182] on div "Вибрати все [PERSON_NAME] [PERSON_NAME] [PERSON_NAME]" at bounding box center [270, 164] width 94 height 143
click at [254, 116] on label "[PERSON_NAME]" at bounding box center [255, 114] width 37 height 6
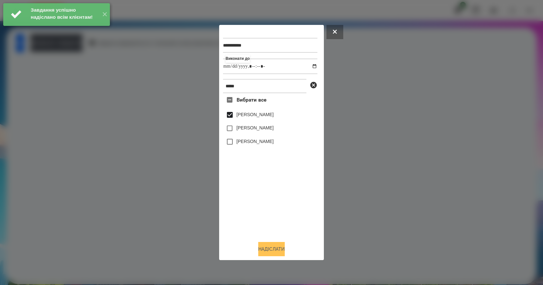
click at [282, 250] on button "Надіслати" at bounding box center [271, 249] width 27 height 14
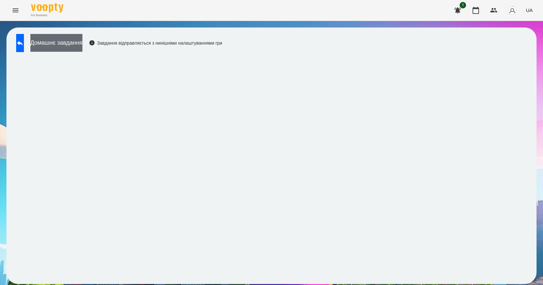
click at [82, 44] on button "Домашнє завдання" at bounding box center [56, 43] width 52 height 18
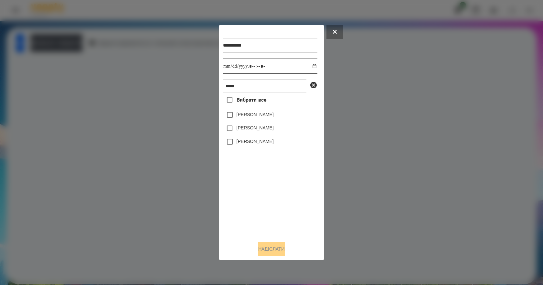
click at [310, 64] on input "datetime-local" at bounding box center [270, 67] width 94 height 16
type input "**********"
drag, startPoint x: 254, startPoint y: 190, endPoint x: 257, endPoint y: 175, distance: 15.5
click at [254, 190] on div "Вибрати все [PERSON_NAME] [PERSON_NAME] [PERSON_NAME]" at bounding box center [270, 164] width 94 height 143
click at [255, 116] on label "[PERSON_NAME]" at bounding box center [255, 114] width 37 height 6
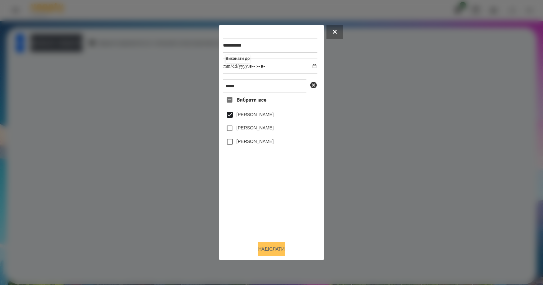
click at [276, 256] on button "Надіслати" at bounding box center [271, 249] width 27 height 14
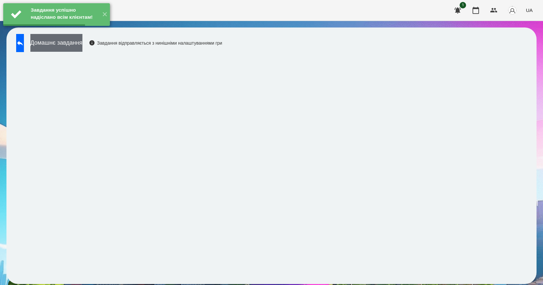
click at [81, 47] on button "Домашнє завдання" at bounding box center [56, 43] width 52 height 18
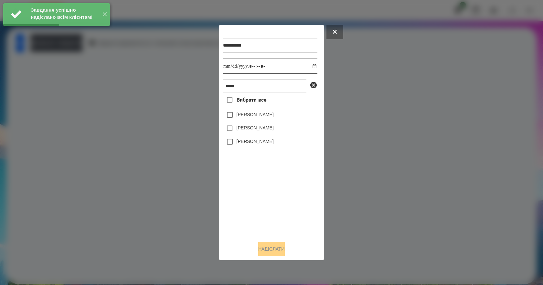
click at [308, 68] on input "datetime-local" at bounding box center [270, 67] width 94 height 16
type input "**********"
click at [243, 180] on div "Вибрати все [PERSON_NAME] [PERSON_NAME] [PERSON_NAME]" at bounding box center [270, 164] width 94 height 143
click at [255, 116] on label "[PERSON_NAME]" at bounding box center [255, 114] width 37 height 6
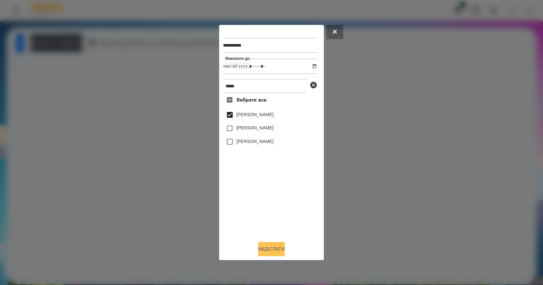
click at [280, 255] on button "Надіслати" at bounding box center [271, 249] width 27 height 14
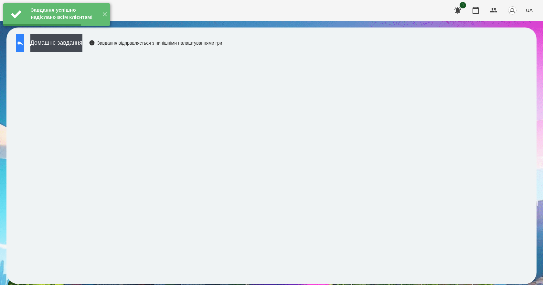
click at [24, 45] on icon at bounding box center [20, 43] width 8 height 8
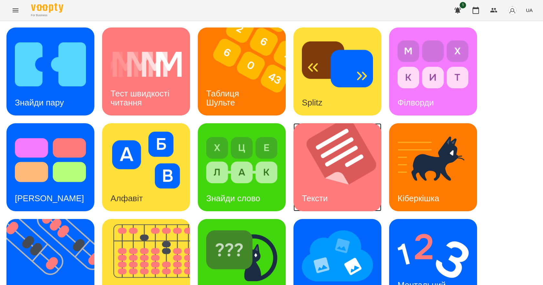
click at [340, 178] on img at bounding box center [342, 167] width 96 height 88
